Goal: Task Accomplishment & Management: Complete application form

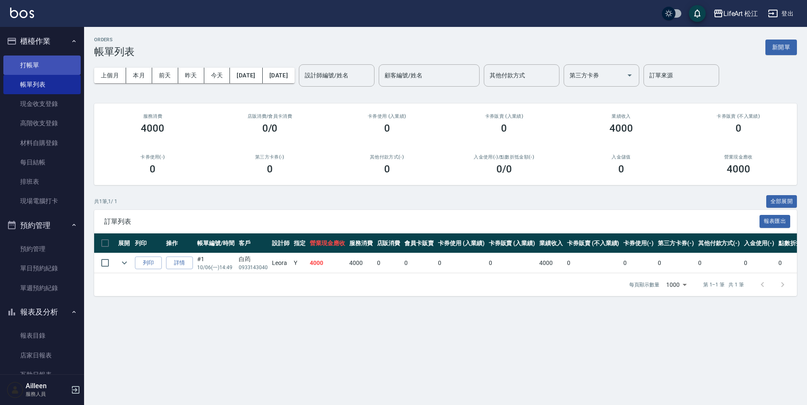
click at [42, 63] on link "打帳單" at bounding box center [41, 64] width 77 height 19
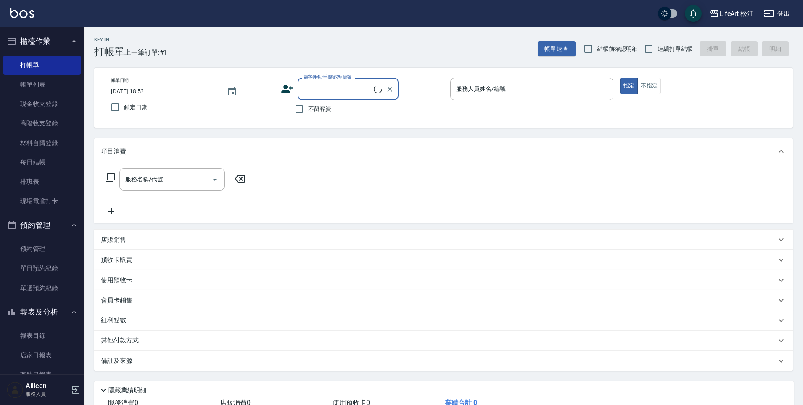
click at [318, 93] on input "顧客姓名/手機號碼/編號" at bounding box center [337, 89] width 72 height 15
click at [362, 111] on li "[PERSON_NAME](沛憶)/0911966012/" at bounding box center [348, 114] width 101 height 23
type input "[PERSON_NAME](沛憶)/0911966012/"
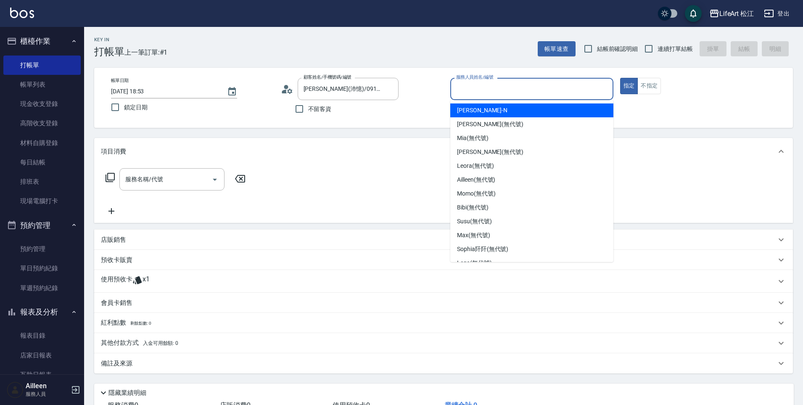
click at [512, 94] on input "服務人員姓名/編號" at bounding box center [532, 89] width 156 height 15
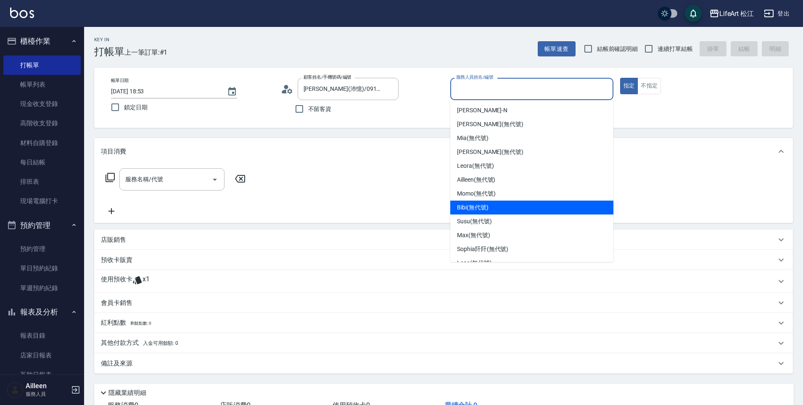
click at [493, 206] on div "Bibi (無代號)" at bounding box center [531, 208] width 163 height 14
type input "Bibi(無代號)"
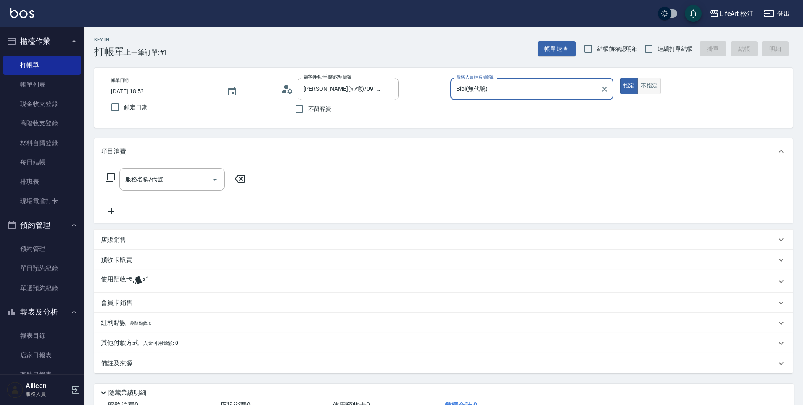
click at [642, 84] on button "不指定" at bounding box center [649, 86] width 24 height 16
click at [185, 184] on input "服務名稱/代號" at bounding box center [165, 179] width 85 height 15
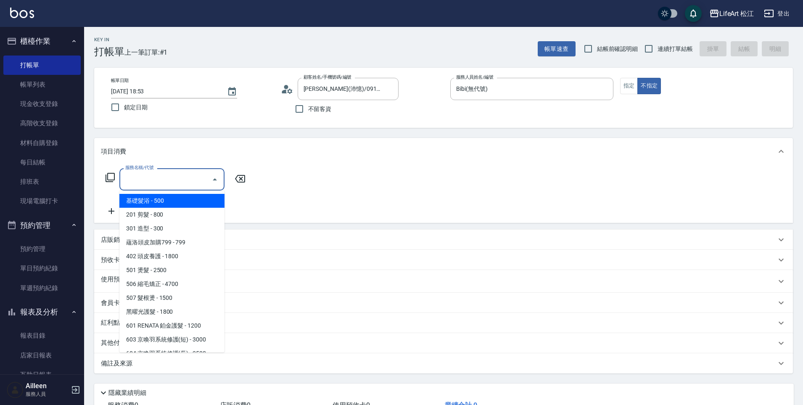
click at [190, 201] on span "基礎髮浴 - 500" at bounding box center [171, 201] width 105 height 14
type input "基礎髮浴 (101)"
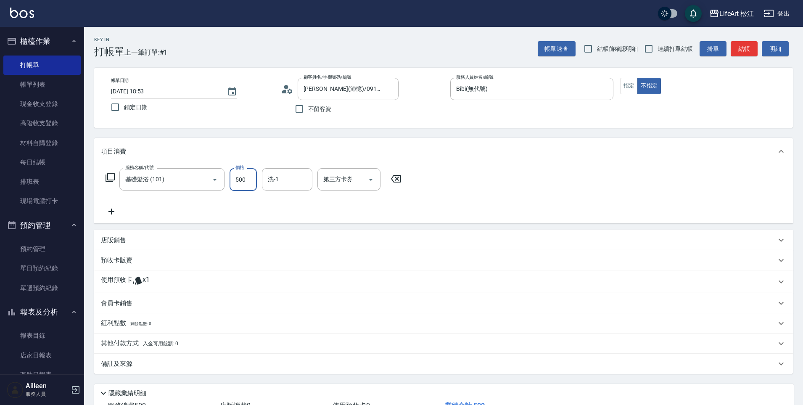
click at [248, 173] on input "500" at bounding box center [243, 179] width 27 height 23
click at [249, 176] on input "500" at bounding box center [243, 179] width 27 height 23
type input "350"
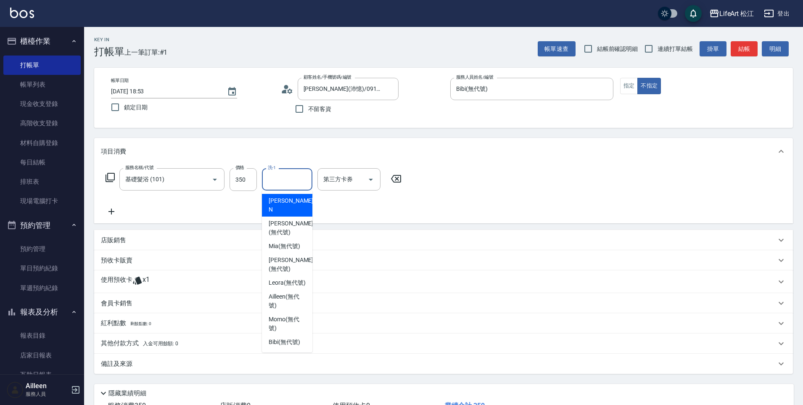
click at [290, 186] on input "洗-1" at bounding box center [287, 179] width 43 height 15
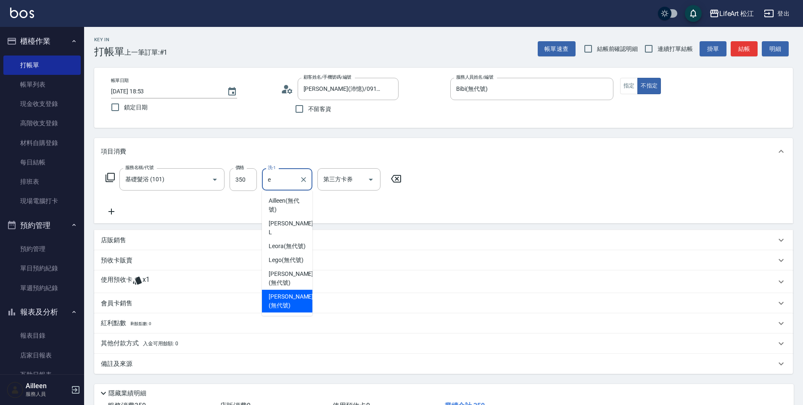
click at [295, 293] on span "[PERSON_NAME] (無代號)" at bounding box center [291, 301] width 45 height 18
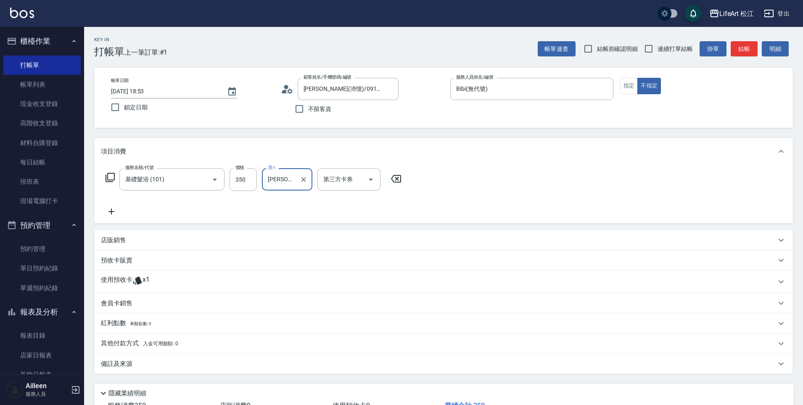
type input "[PERSON_NAME](無代號)"
click at [113, 211] on icon at bounding box center [111, 212] width 6 height 6
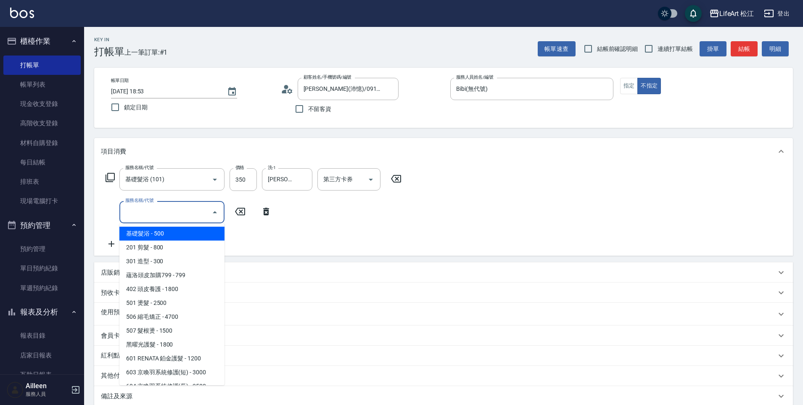
click at [170, 209] on input "服務名稱/代號" at bounding box center [165, 212] width 85 height 15
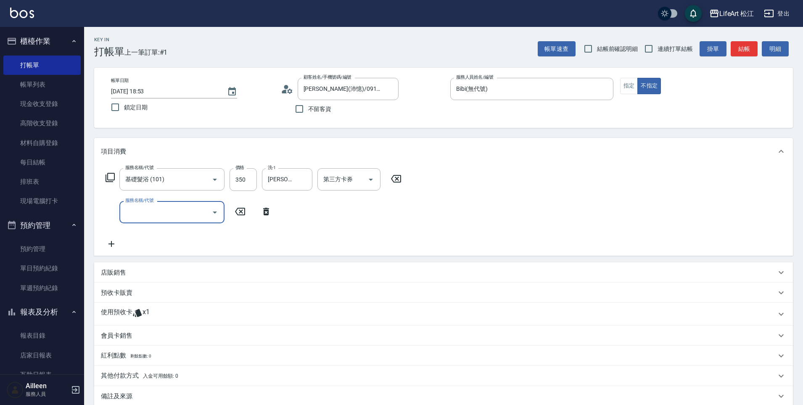
click at [180, 312] on div "使用預收卡 x1" at bounding box center [438, 314] width 675 height 13
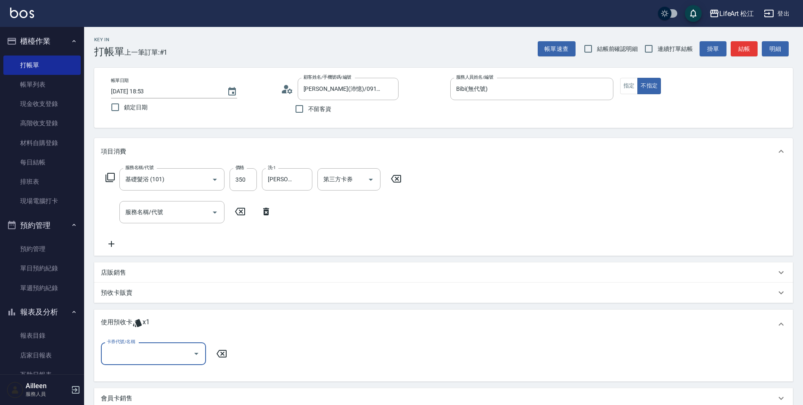
scroll to position [0, 0]
click at [173, 347] on input "卡券代號/名稱" at bounding box center [147, 353] width 85 height 15
click at [163, 373] on div "極光蘊護髮4次 剩餘1張" at bounding box center [153, 375] width 105 height 14
type input "極光蘊護髮4次"
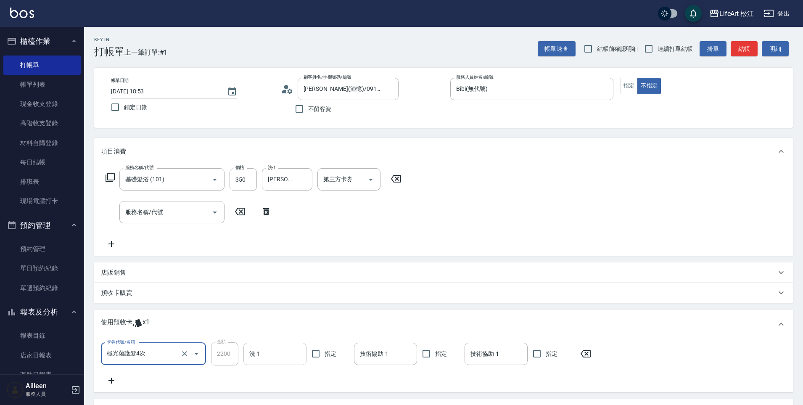
click at [270, 351] on input "洗-1" at bounding box center [274, 353] width 55 height 15
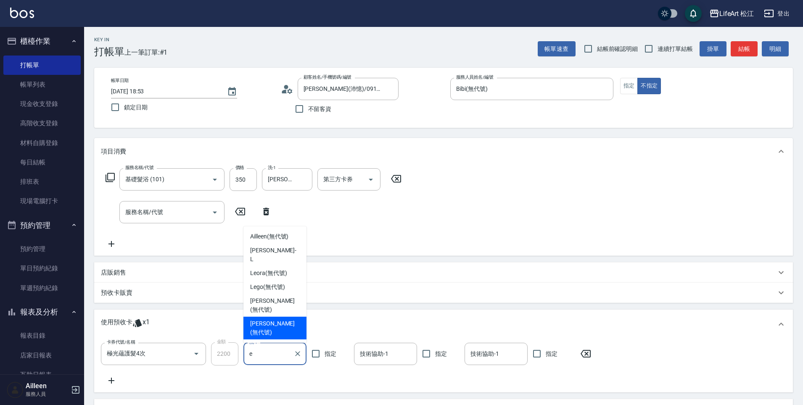
click at [281, 338] on div "[PERSON_NAME] (無代號)" at bounding box center [274, 328] width 63 height 23
type input "[PERSON_NAME](無代號)"
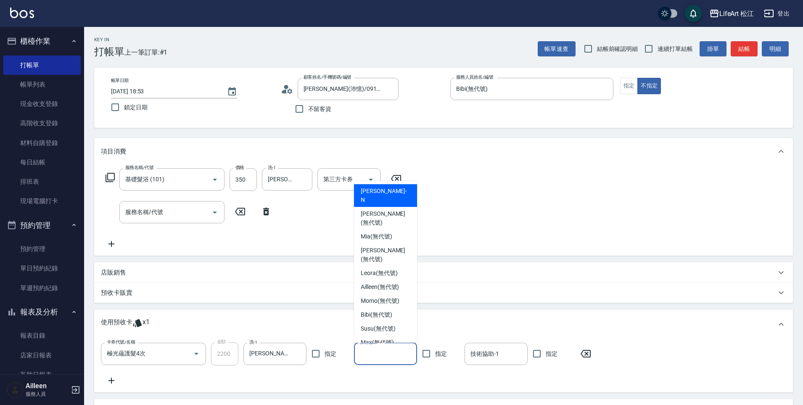
click at [370, 350] on input "技術協助-1" at bounding box center [385, 353] width 55 height 15
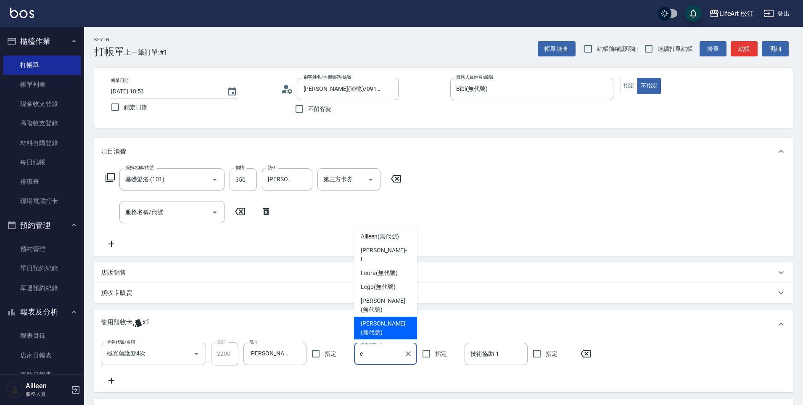
click at [374, 335] on span "[PERSON_NAME] (無代號)" at bounding box center [386, 328] width 50 height 18
type input "[PERSON_NAME](無代號)"
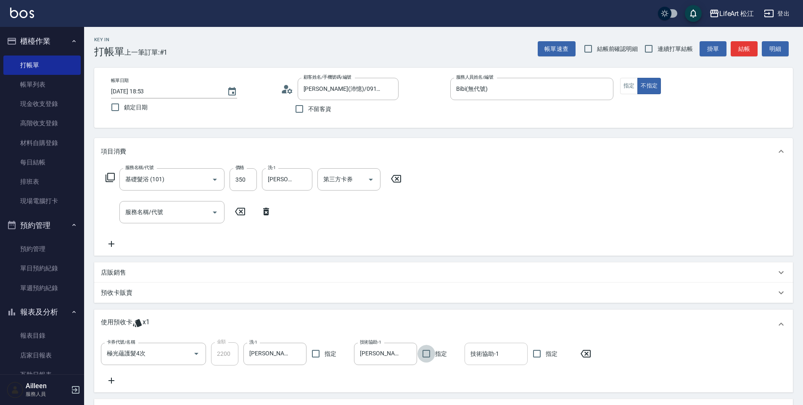
click at [496, 344] on div "技術協助-1" at bounding box center [496, 354] width 63 height 22
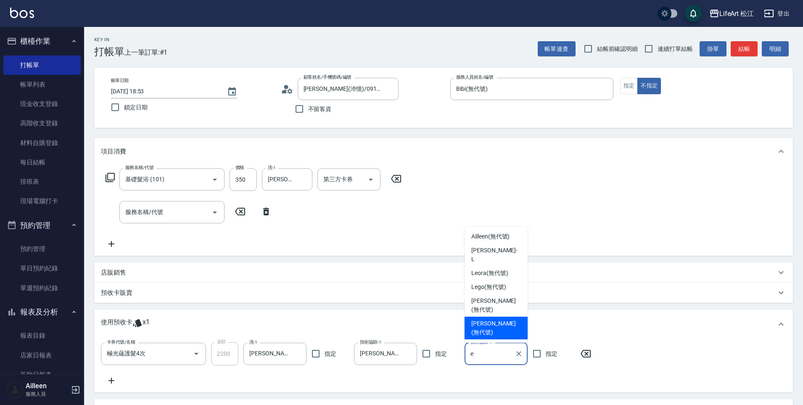
click at [491, 337] on div "[PERSON_NAME] (無代號)" at bounding box center [496, 328] width 63 height 23
type input "[PERSON_NAME](無代號)"
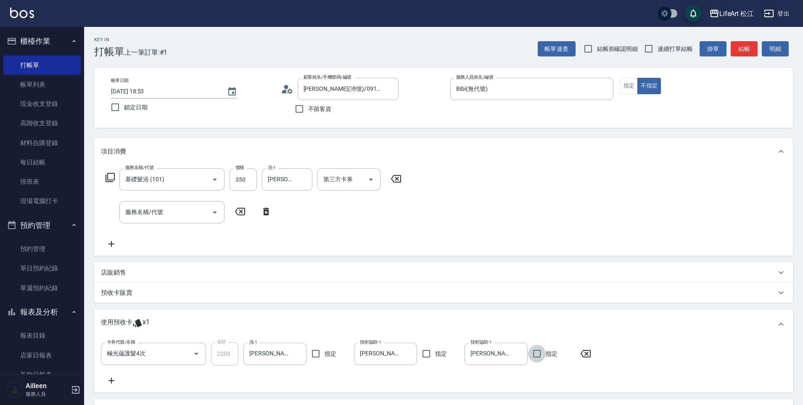
scroll to position [170, 0]
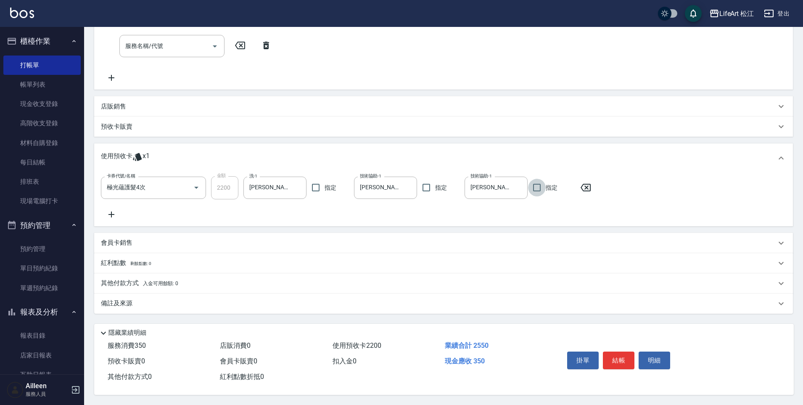
click at [173, 308] on div "備註及來源" at bounding box center [443, 303] width 699 height 20
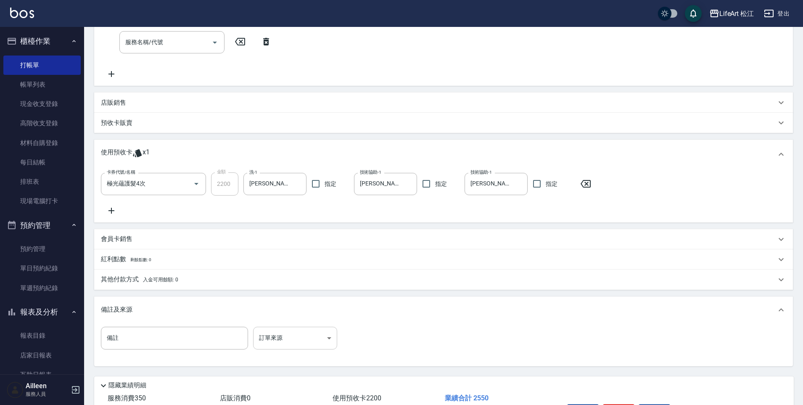
click at [329, 334] on body "LifeArt 松江 登出 櫃檯作業 打帳單 帳單列表 現金收支登錄 高階收支登錄 材料自購登錄 每日結帳 排班表 現場電腦打卡 預約管理 預約管理 單日預約…" at bounding box center [401, 143] width 803 height 627
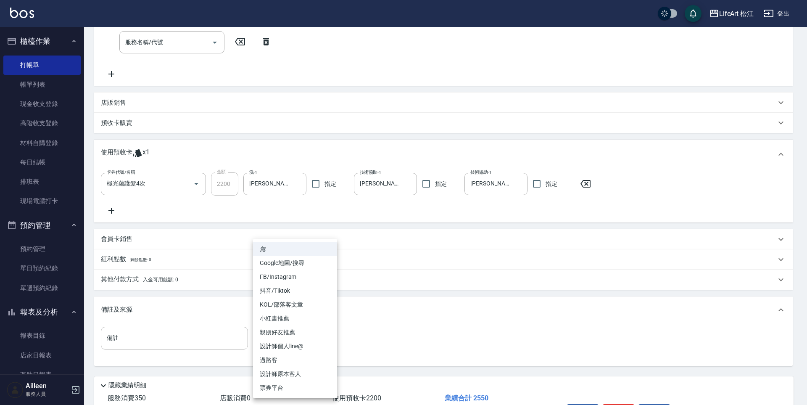
click at [299, 358] on li "過路客" at bounding box center [295, 360] width 84 height 14
type input "過路客"
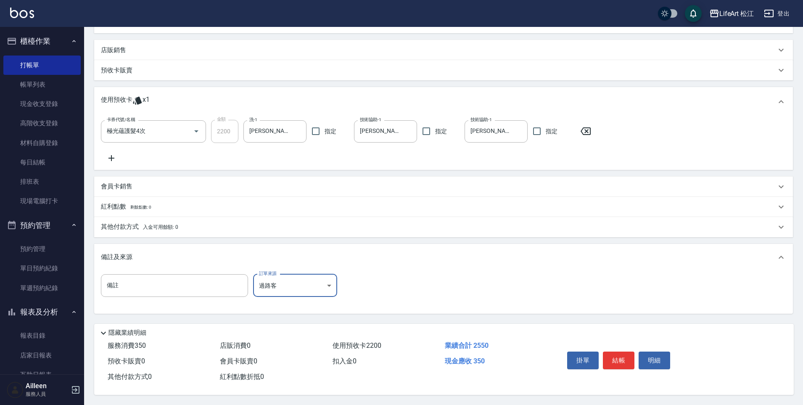
scroll to position [226, 0]
click at [625, 356] on button "結帳" at bounding box center [619, 360] width 32 height 18
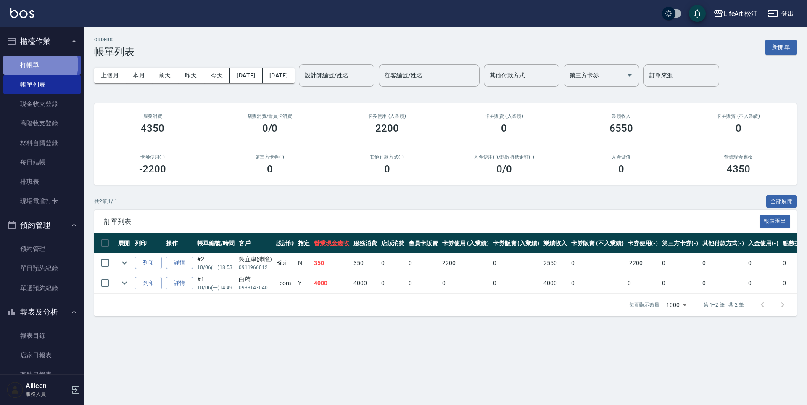
click at [36, 65] on link "打帳單" at bounding box center [41, 64] width 77 height 19
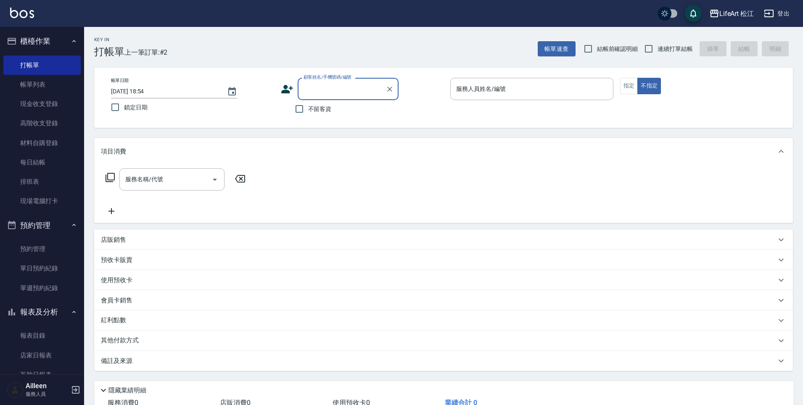
click at [314, 113] on span "不留客資" at bounding box center [320, 109] width 24 height 9
click at [308, 113] on input "不留客資" at bounding box center [299, 109] width 18 height 18
checkbox input "true"
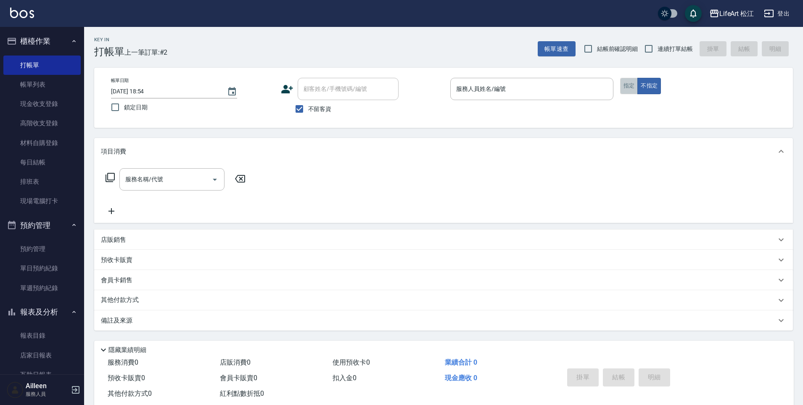
drag, startPoint x: 636, startPoint y: 86, endPoint x: 620, endPoint y: 86, distance: 16.0
click at [636, 86] on button "指定" at bounding box center [629, 86] width 18 height 16
click at [580, 88] on input "服務人員姓名/編號" at bounding box center [532, 89] width 156 height 15
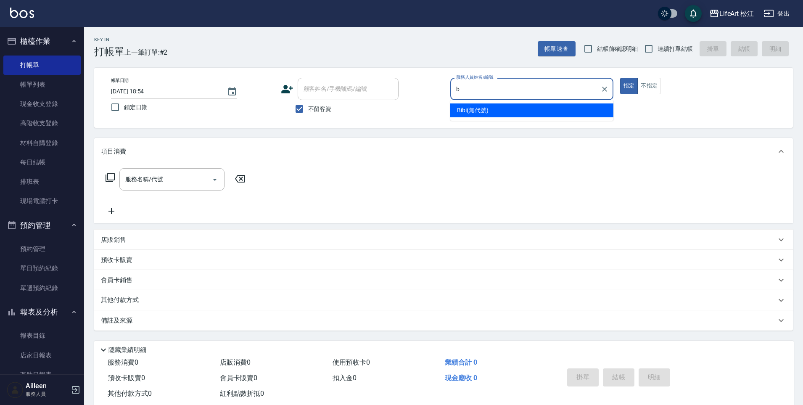
click at [544, 108] on div "Bibi (無代號)" at bounding box center [531, 110] width 163 height 14
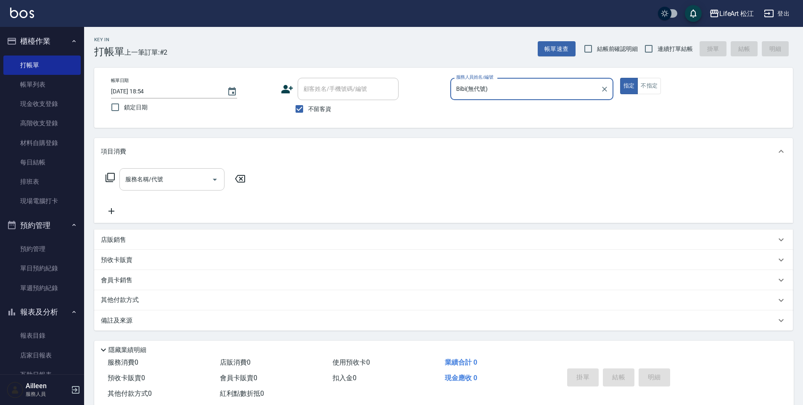
type input "Bibi(無代號)"
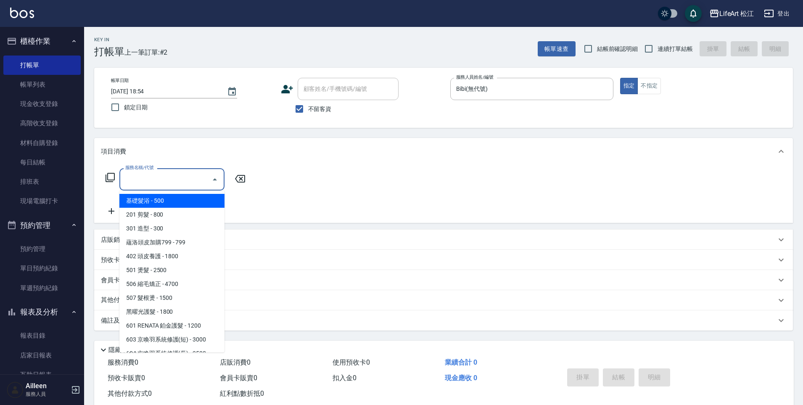
click at [179, 180] on input "服務名稱/代號" at bounding box center [165, 179] width 85 height 15
click at [188, 213] on span "201 剪髮 - 800" at bounding box center [171, 215] width 105 height 14
type input "201 剪髮(201)"
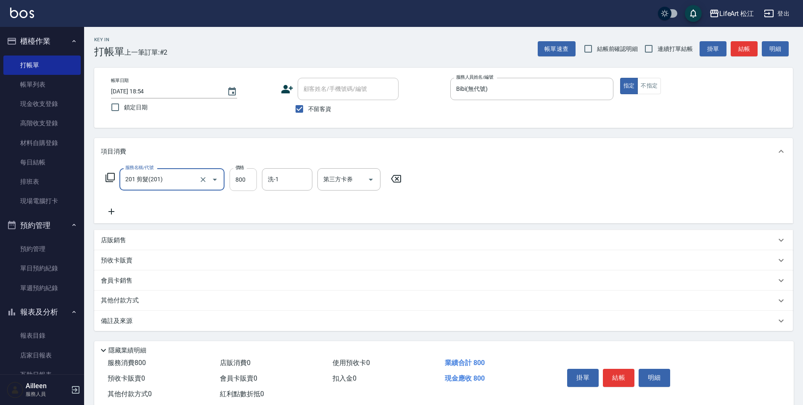
click at [248, 183] on input "800" at bounding box center [243, 179] width 27 height 23
type input "100"
click at [150, 317] on div "備註及來源" at bounding box center [438, 321] width 675 height 9
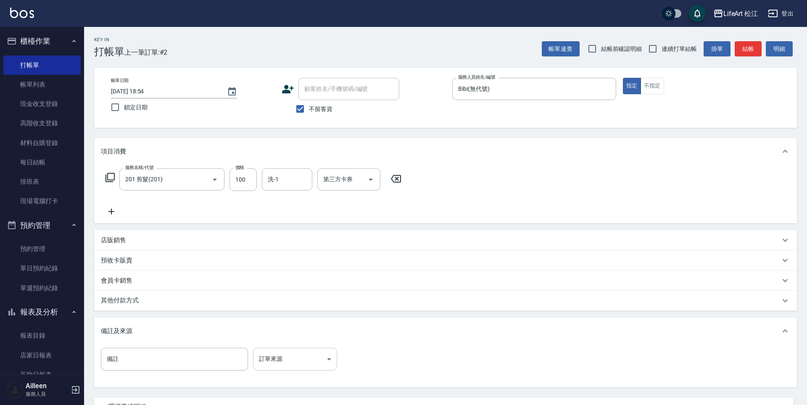
click at [302, 357] on body "LifeArt 松江 登出 櫃檯作業 打帳單 帳單列表 現金收支登錄 高階收支登錄 材料自購登錄 每日結帳 排班表 現場電腦打卡 預約管理 預約管理 單日預約…" at bounding box center [403, 239] width 807 height 478
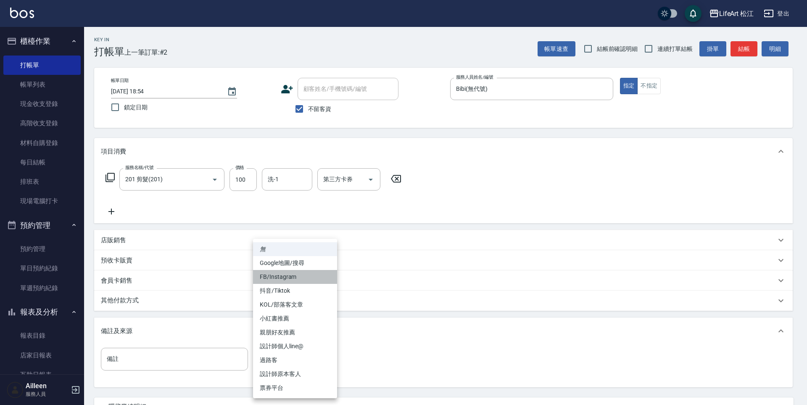
click at [296, 276] on li "FB/Instagram" at bounding box center [295, 277] width 84 height 14
type input "FB/Instagram"
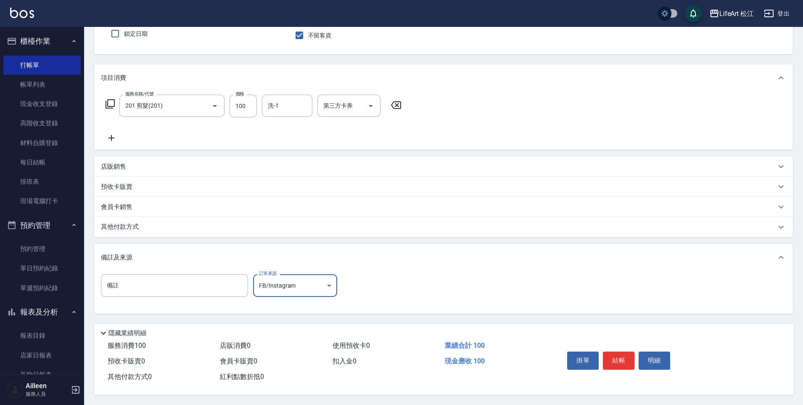
scroll to position [77, 0]
click at [608, 353] on button "結帳" at bounding box center [619, 360] width 32 height 18
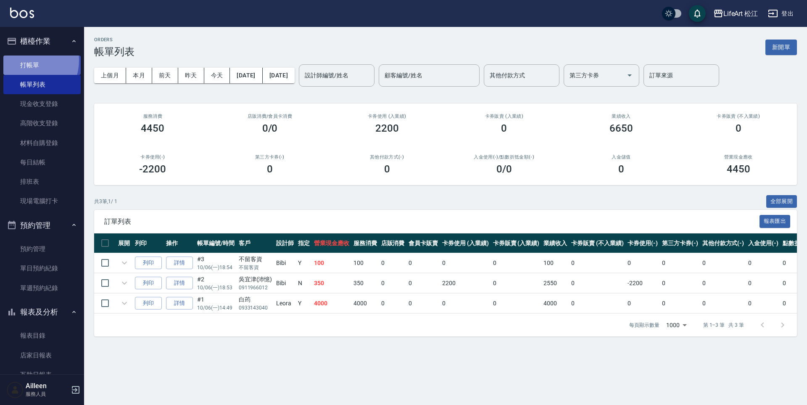
click at [27, 60] on link "打帳單" at bounding box center [41, 64] width 77 height 19
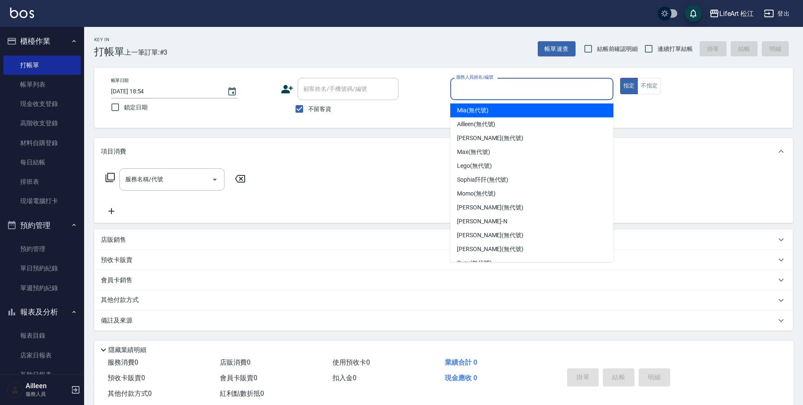
click at [558, 89] on input "服務人員姓名/編號" at bounding box center [532, 89] width 156 height 15
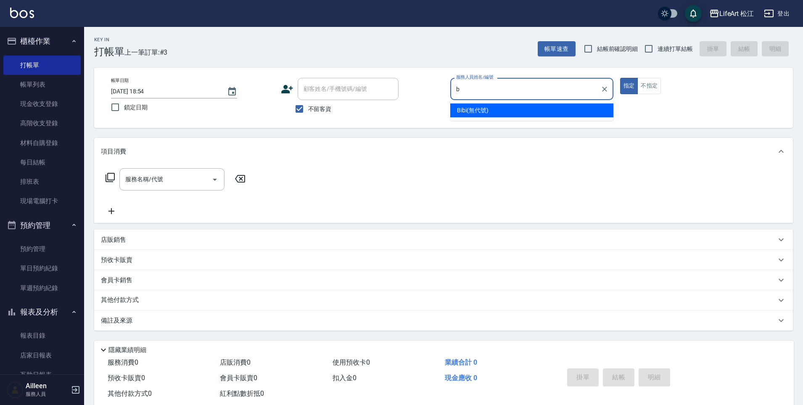
click at [545, 113] on div "Bibi (無代號)" at bounding box center [531, 110] width 163 height 14
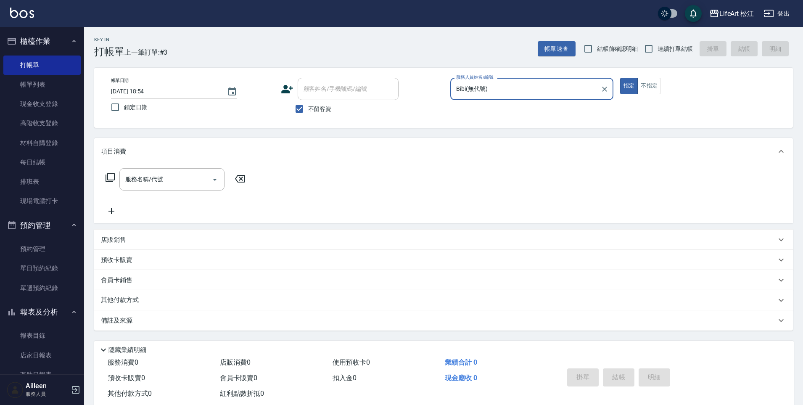
type input "Bibi(無代號)"
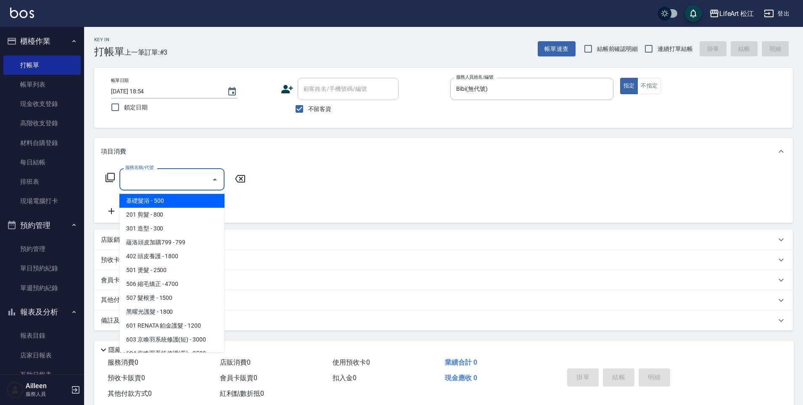
click at [162, 181] on input "服務名稱/代號" at bounding box center [165, 179] width 85 height 15
click at [167, 216] on span "201 剪髮 - 800" at bounding box center [171, 215] width 105 height 14
type input "201 剪髮(201)"
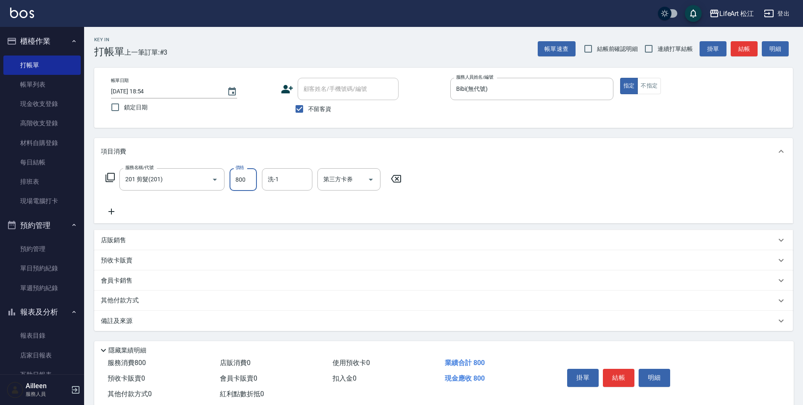
click at [241, 180] on input "800" at bounding box center [243, 179] width 27 height 23
type input "500"
click at [114, 216] on icon at bounding box center [111, 211] width 21 height 10
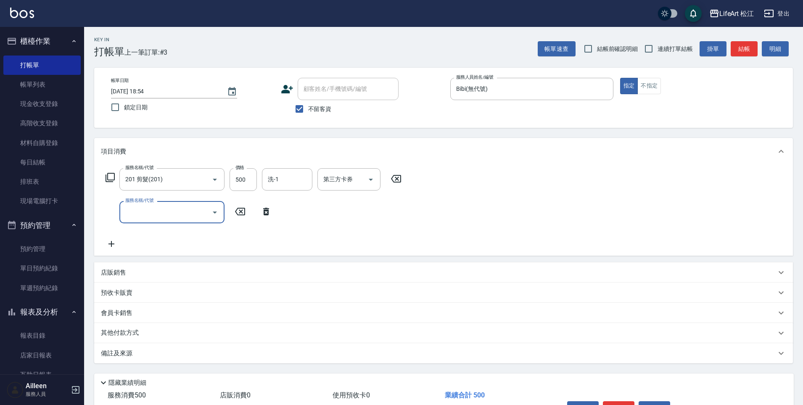
click at [130, 213] on input "服務名稱/代號" at bounding box center [165, 212] width 85 height 15
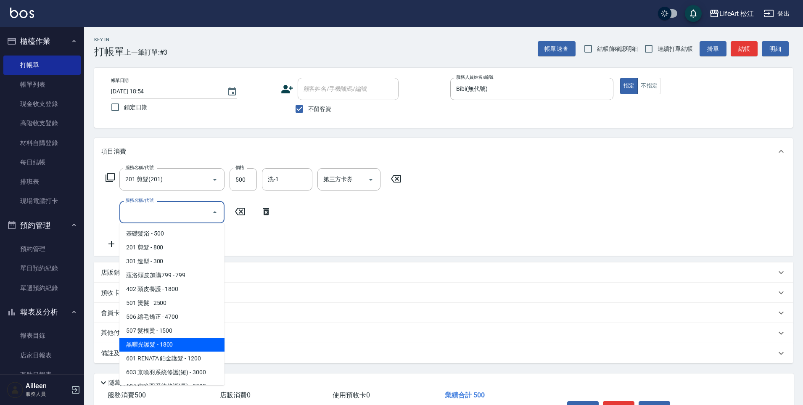
click at [196, 344] on span "黑曜光護髮 - 1800" at bounding box center [171, 345] width 105 height 14
type input "黑曜光護髮(600)"
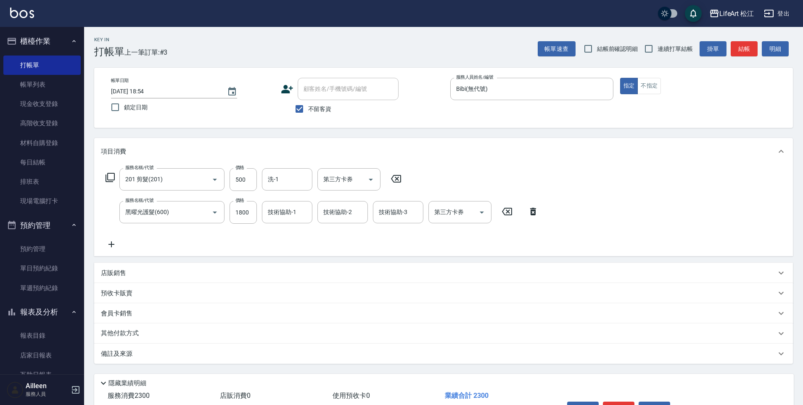
drag, startPoint x: 196, startPoint y: 344, endPoint x: 186, endPoint y: 278, distance: 66.8
click at [195, 329] on div "項目消費 服務名稱/代號 201 剪髮(201) 服務名稱/代號 價格 500 價格 洗-1 洗-1 第三方卡券 第三方卡券 服務名稱/代號 黑曜光護髮(60…" at bounding box center [443, 251] width 699 height 226
click at [204, 212] on icon "Clear" at bounding box center [203, 212] width 8 height 8
click at [184, 213] on input "服務名稱/代號" at bounding box center [160, 212] width 74 height 15
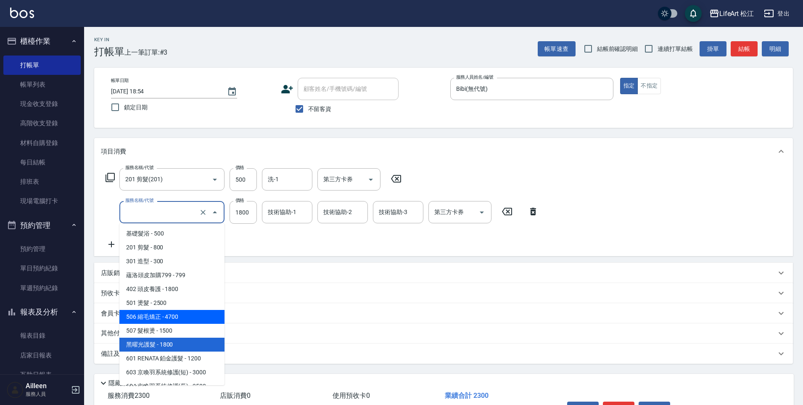
click at [193, 317] on span "506 縮毛矯正 - 4700" at bounding box center [171, 317] width 105 height 14
type input "506 縮毛矯正 (506)"
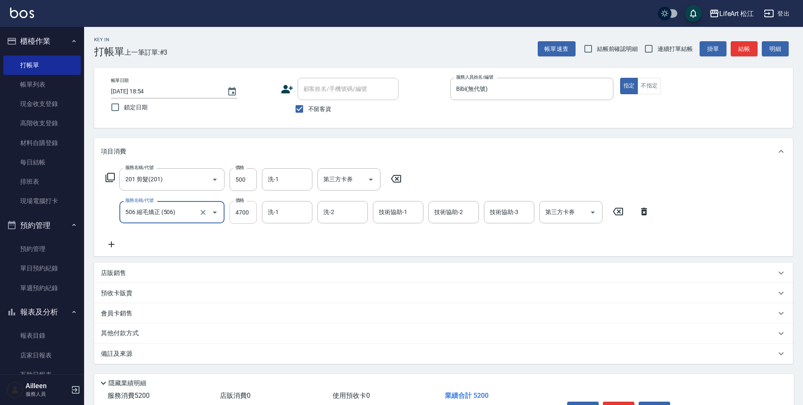
click at [234, 211] on input "4700" at bounding box center [243, 212] width 27 height 23
type input "1500"
click at [111, 247] on icon at bounding box center [111, 244] width 21 height 10
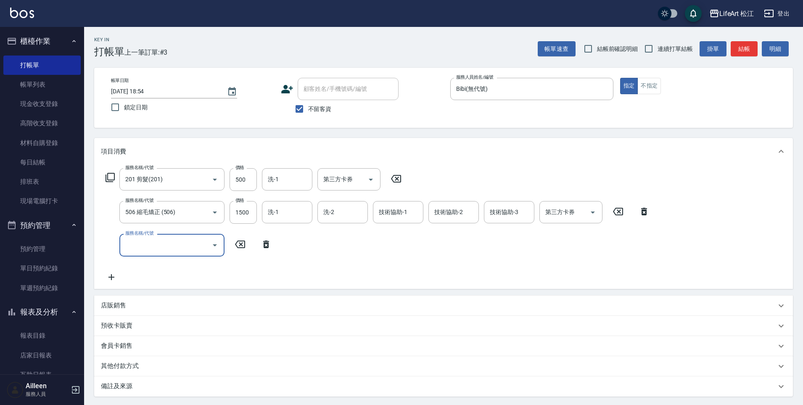
click at [156, 244] on input "服務名稱/代號" at bounding box center [165, 245] width 85 height 15
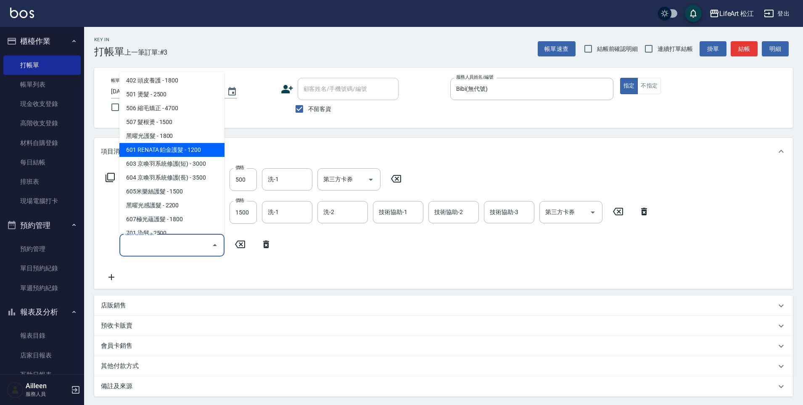
scroll to position [95, 0]
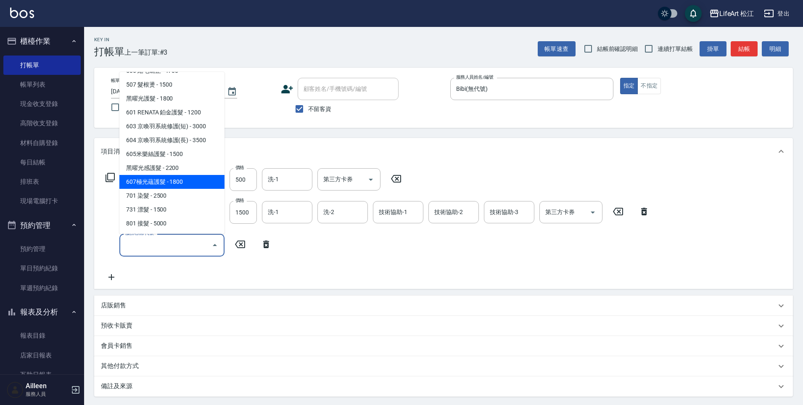
click at [177, 177] on span "607極光蘊護髮 - 1800" at bounding box center [171, 182] width 105 height 14
type input "607極光蘊護髮(607)"
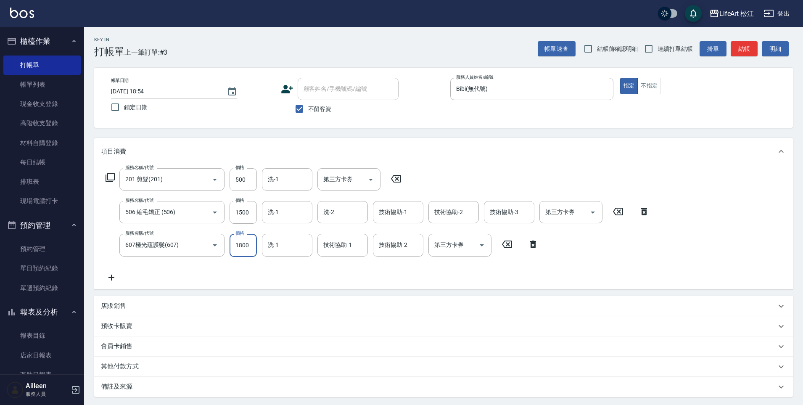
click at [252, 243] on input "1800" at bounding box center [243, 245] width 27 height 23
type input "2200"
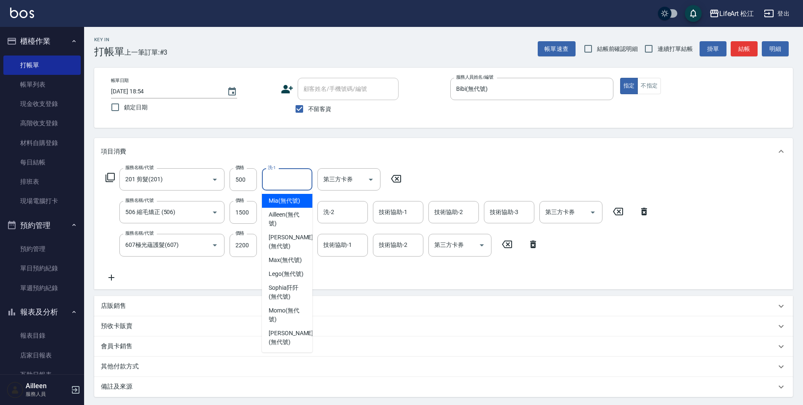
click at [292, 178] on input "洗-1" at bounding box center [287, 179] width 43 height 15
click at [345, 272] on div "服務名稱/代號 201 剪髮(201) 服務名稱/代號 價格 500 價格 洗-1 洗-1 第三方卡券 第三方卡券 服務名稱/代號 506 縮毛矯正 (506…" at bounding box center [378, 225] width 554 height 114
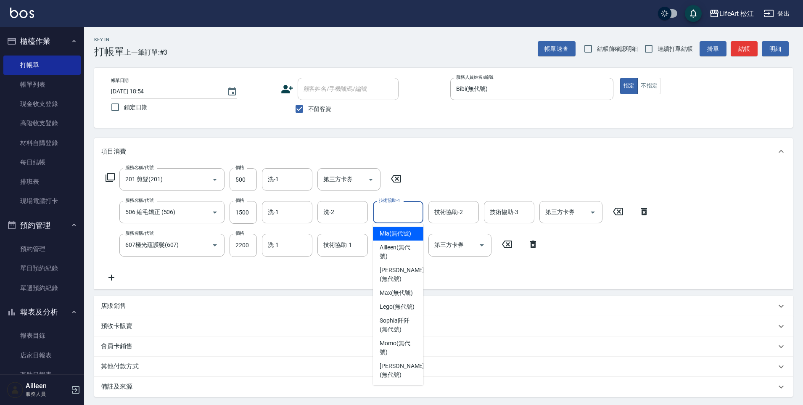
click at [407, 214] on input "技術協助-1" at bounding box center [398, 212] width 43 height 15
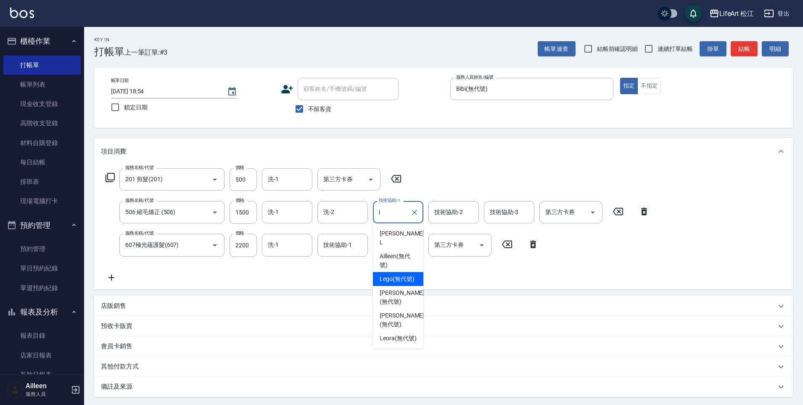
click at [411, 275] on span "Lego (無代號)" at bounding box center [397, 279] width 35 height 9
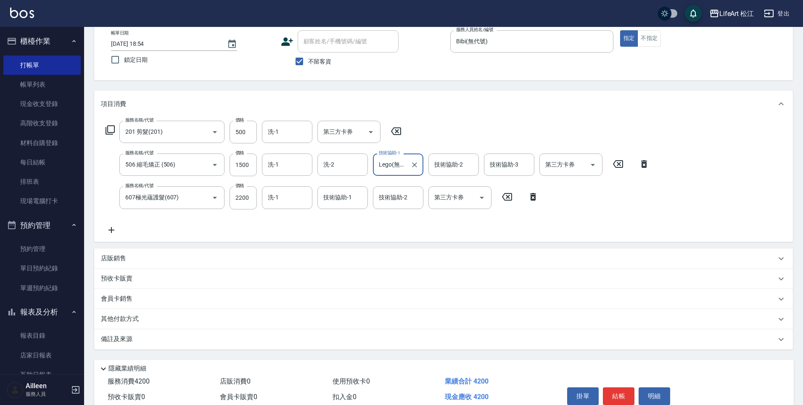
scroll to position [87, 0]
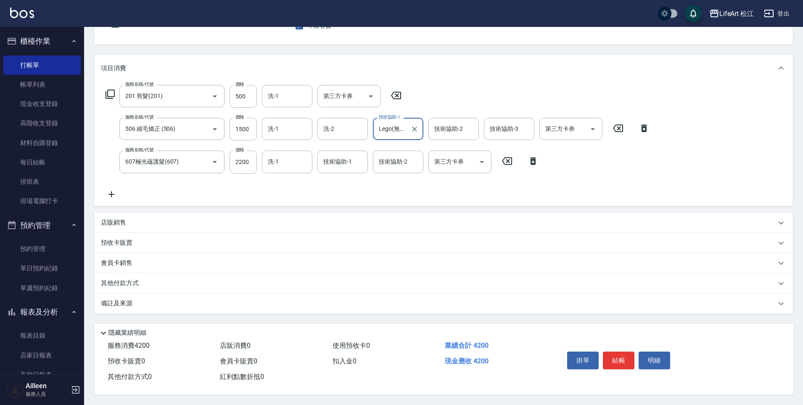
type input "Lego(無代號)"
click at [181, 300] on div "備註及來源" at bounding box center [438, 303] width 675 height 9
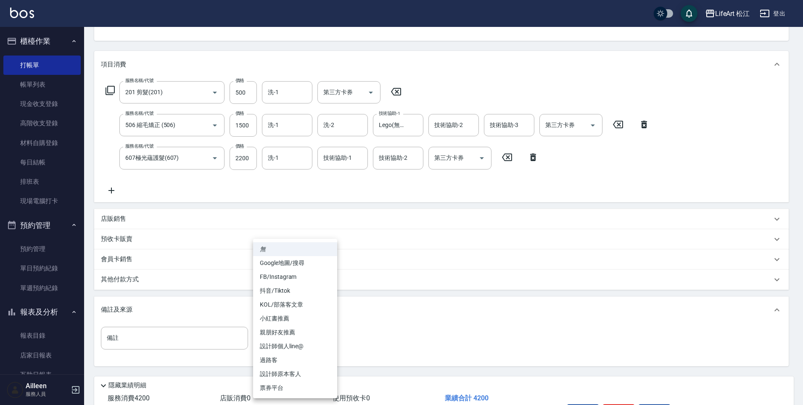
click at [314, 338] on body "LifeArt 松江 登出 櫃檯作業 打帳單 帳單列表 現金收支登錄 高階收支登錄 材料自購登錄 每日結帳 排班表 現場電腦打卡 預約管理 預約管理 單日預約…" at bounding box center [401, 185] width 803 height 544
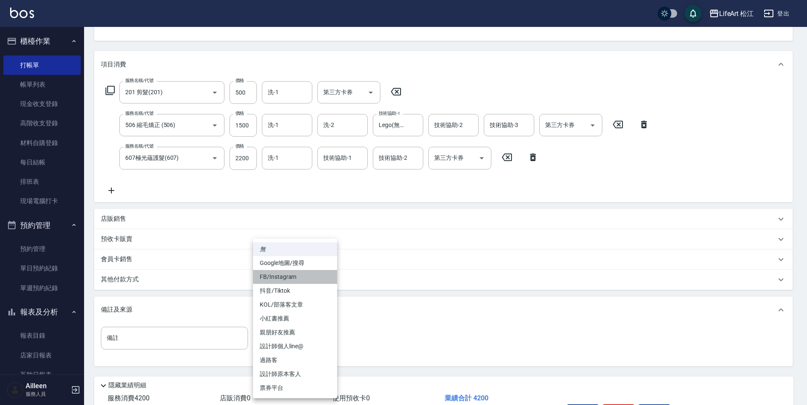
click at [317, 280] on li "FB/Instagram" at bounding box center [295, 277] width 84 height 14
type input "FB/Instagram"
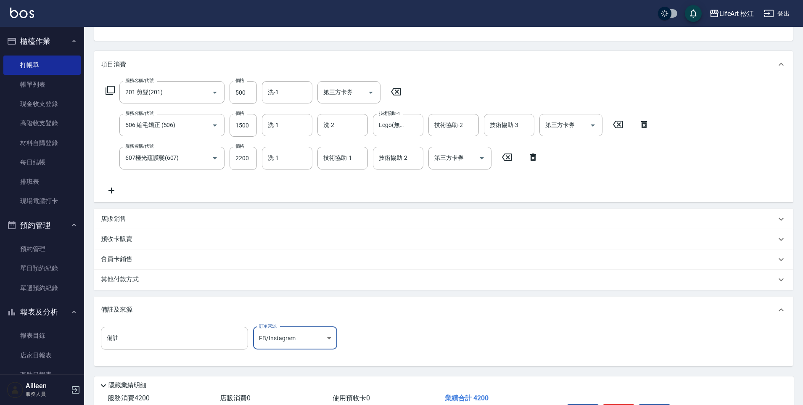
click at [266, 280] on div "其他付款方式" at bounding box center [438, 279] width 675 height 9
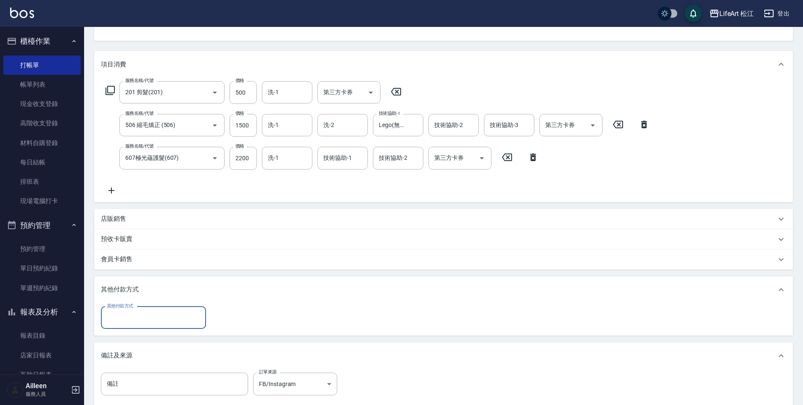
scroll to position [0, 0]
click at [148, 322] on input "其他付款方式" at bounding box center [154, 317] width 98 height 15
click at [158, 382] on span "LinePay" at bounding box center [153, 381] width 105 height 14
type input "LinePay"
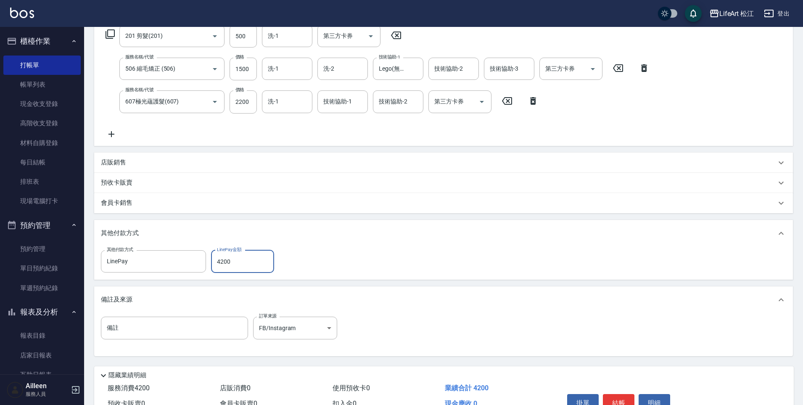
scroll to position [190, 0]
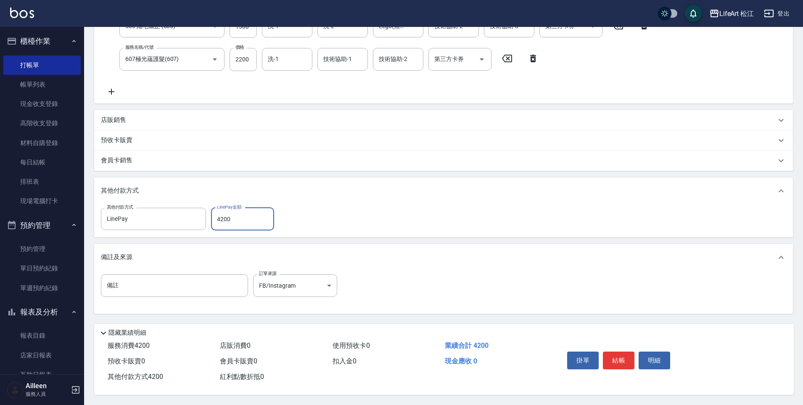
type input "4200"
click at [623, 359] on button "結帳" at bounding box center [619, 360] width 32 height 18
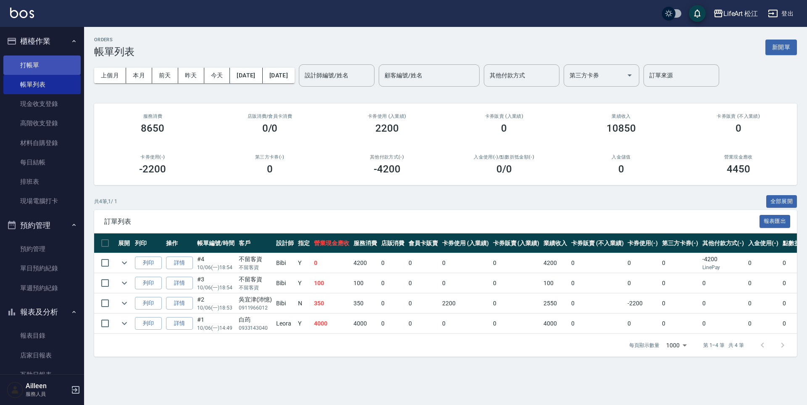
click at [46, 63] on link "打帳單" at bounding box center [41, 64] width 77 height 19
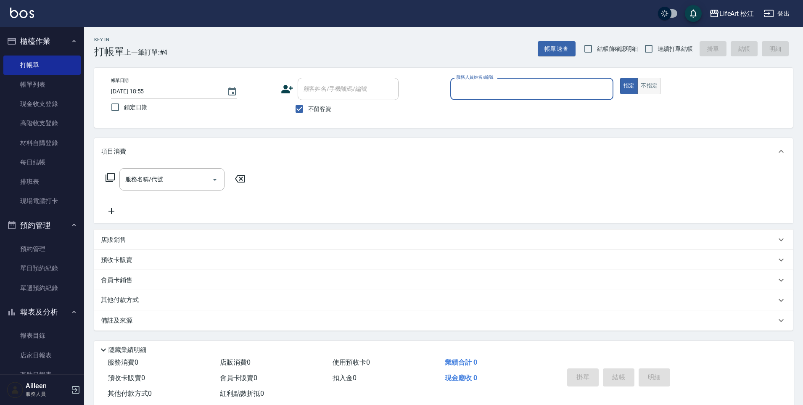
click at [642, 90] on button "不指定" at bounding box center [649, 86] width 24 height 16
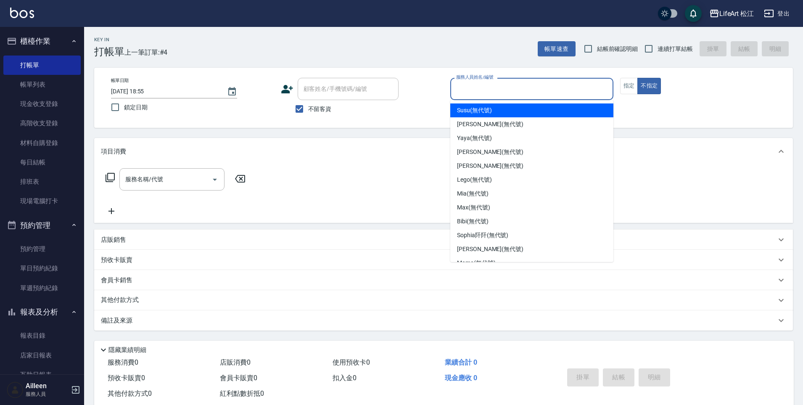
click at [518, 90] on input "服務人員姓名/編號" at bounding box center [532, 89] width 156 height 15
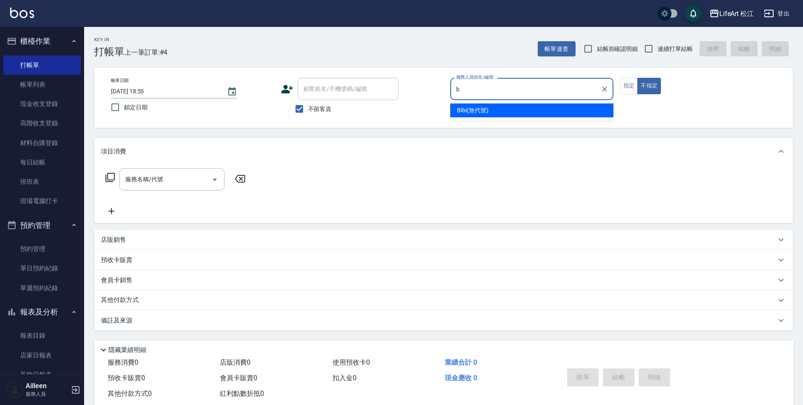
click at [492, 108] on div "Bibi (無代號)" at bounding box center [531, 110] width 163 height 14
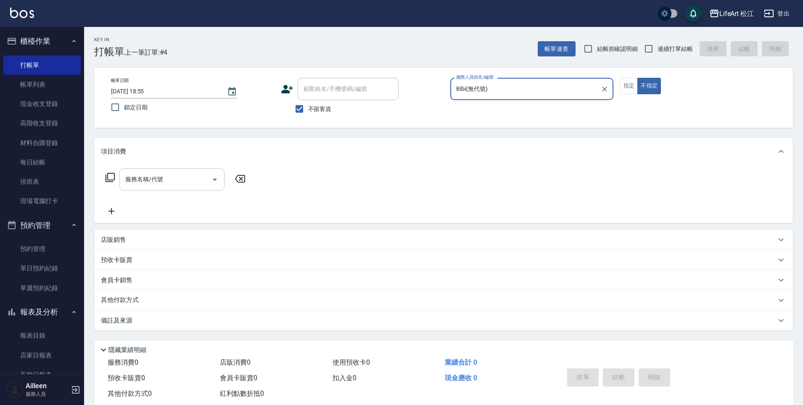
type input "Bibi(無代號)"
click at [169, 186] on input "服務名稱/代號" at bounding box center [165, 179] width 85 height 15
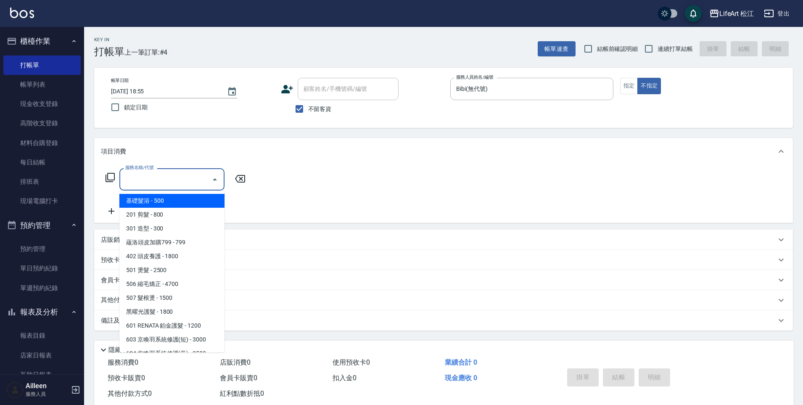
click at [172, 201] on span "基礎髮浴 - 500" at bounding box center [171, 201] width 105 height 14
type input "基礎髮浴 (101)"
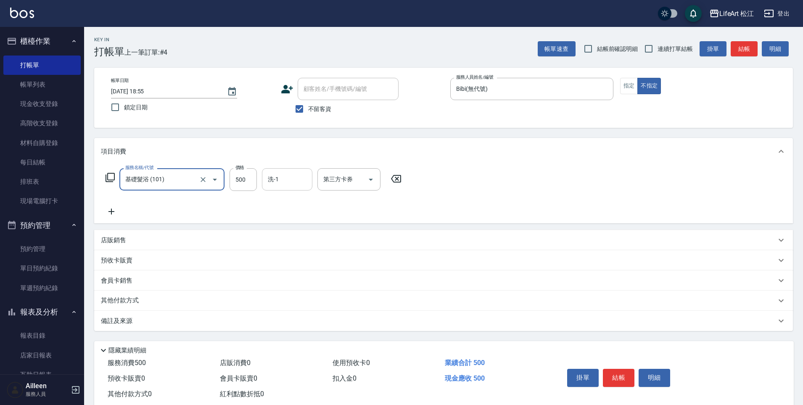
click at [292, 174] on input "洗-1" at bounding box center [287, 179] width 43 height 15
click at [292, 200] on span "Susu (無代號)" at bounding box center [286, 200] width 35 height 9
type input "Susu(無代號)"
click at [253, 306] on div "其他付款方式" at bounding box center [443, 300] width 699 height 20
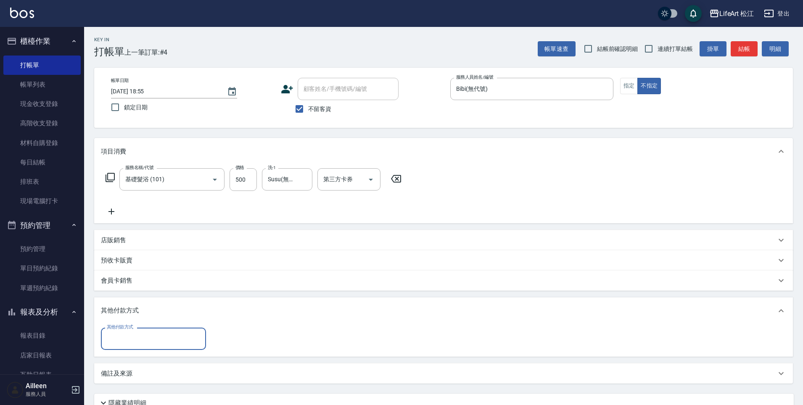
click at [259, 367] on div "備註及來源" at bounding box center [443, 373] width 699 height 20
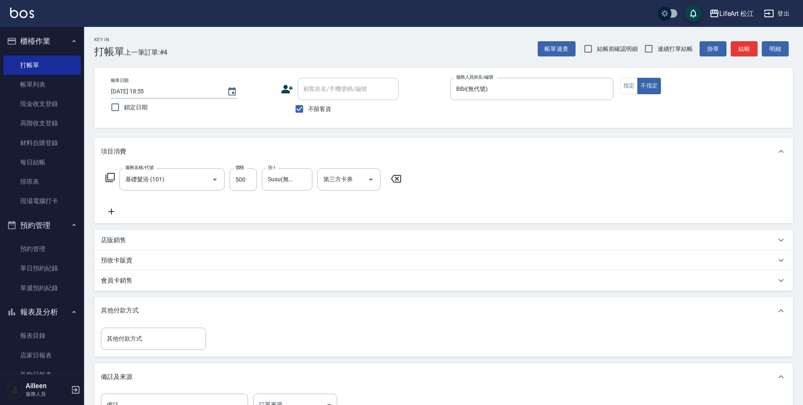
click at [283, 393] on div "備註 備註 訂單來源 ​ 訂單來源" at bounding box center [443, 411] width 699 height 43
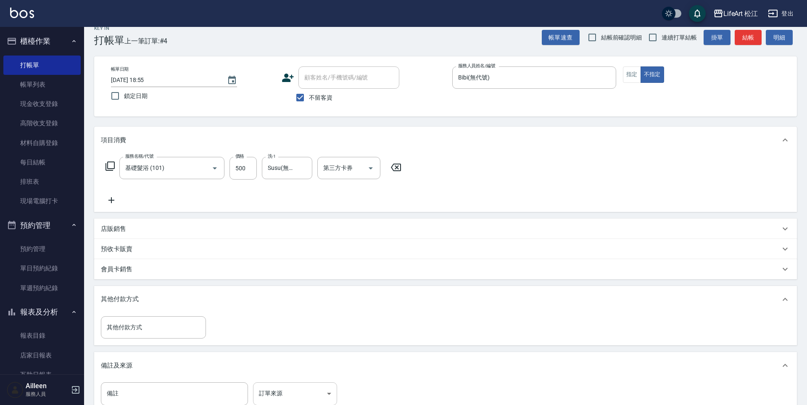
click at [283, 394] on body "LifeArt 松江 登出 櫃檯作業 打帳單 帳單列表 現金收支登錄 高階收支登錄 材料自購登錄 每日結帳 排班表 現場電腦打卡 預約管理 預約管理 單日預約…" at bounding box center [403, 251] width 807 height 525
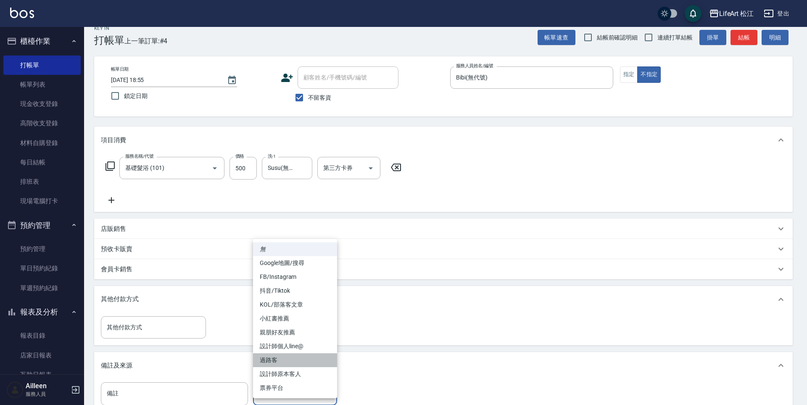
click at [285, 360] on li "過路客" at bounding box center [295, 360] width 84 height 14
type input "過路客"
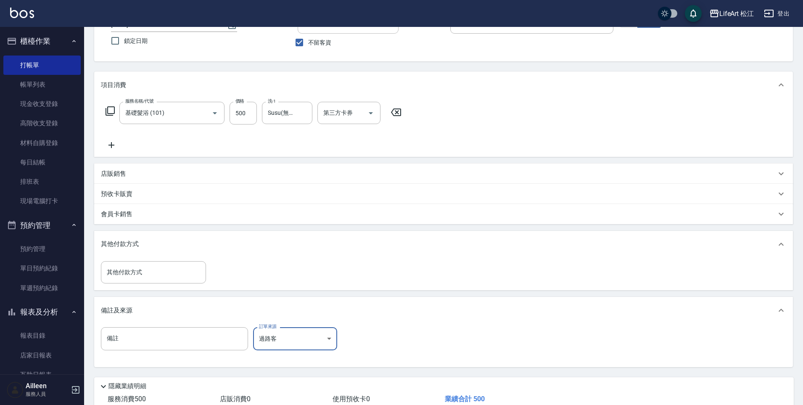
scroll to position [124, 0]
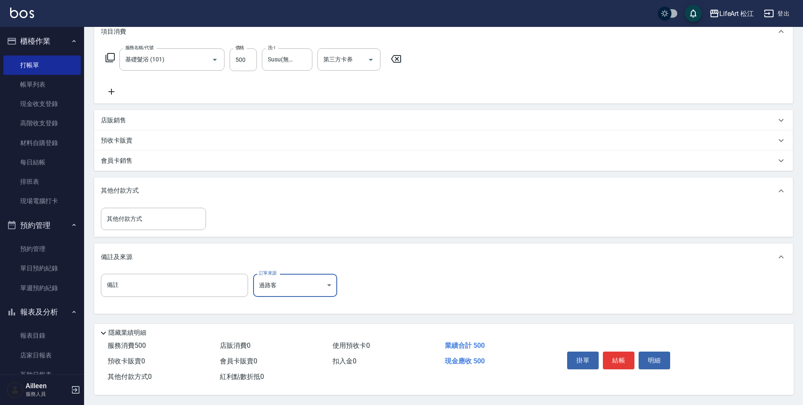
click at [628, 357] on button "結帳" at bounding box center [619, 360] width 32 height 18
